Goal: Information Seeking & Learning: Learn about a topic

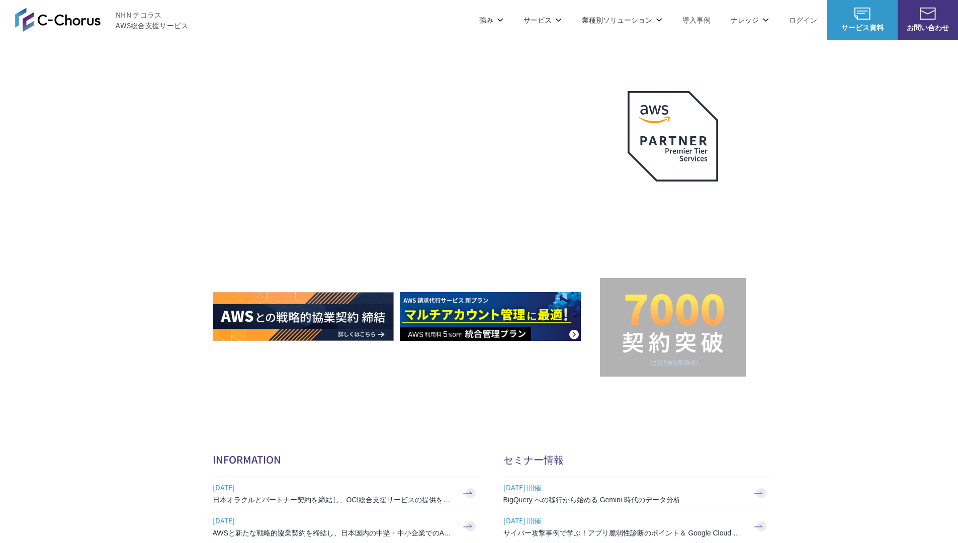
scroll to position [2935, 0]
